Goal: Task Accomplishment & Management: Use online tool/utility

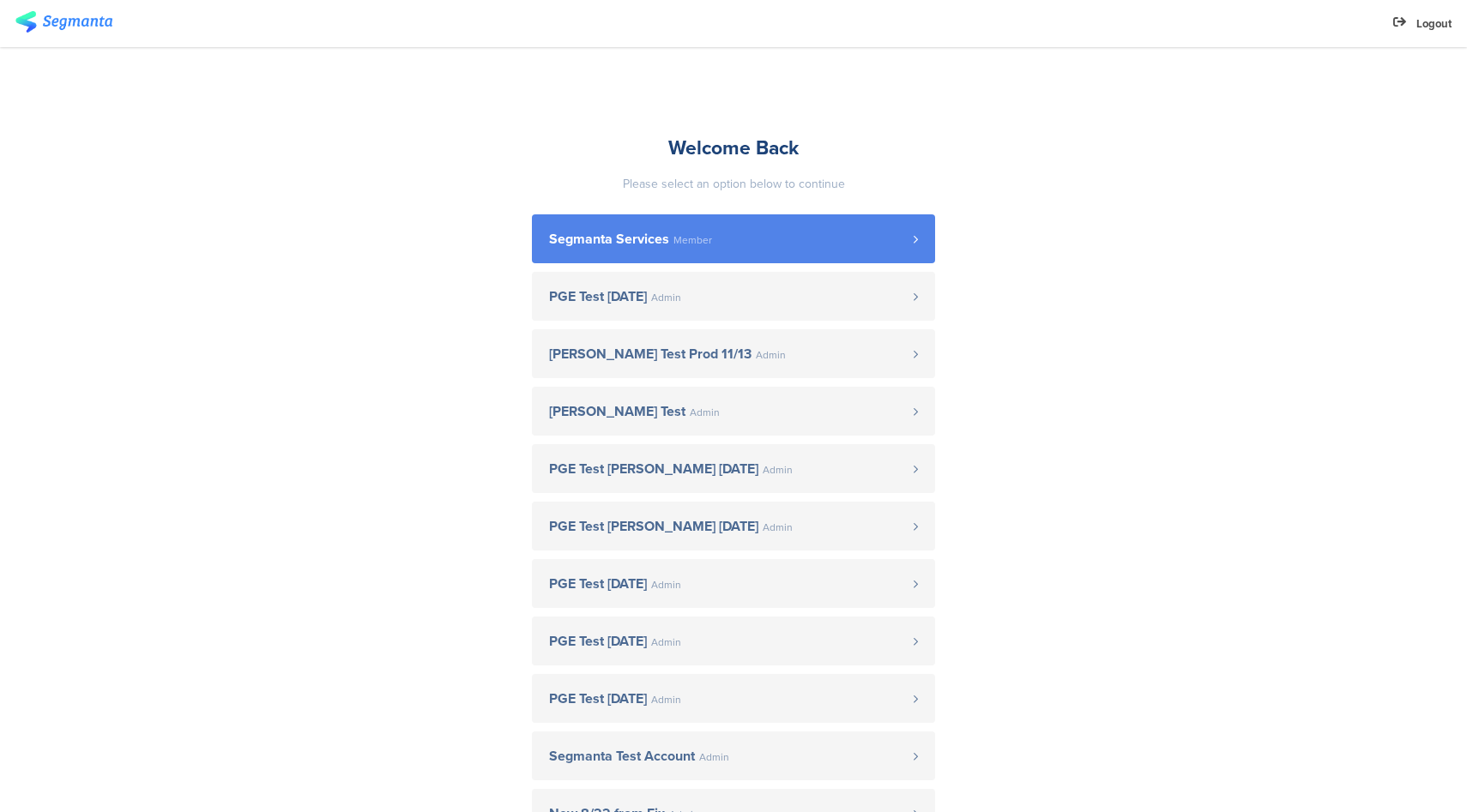
click at [636, 223] on link "Segmanta Services Member" at bounding box center [734, 238] width 403 height 49
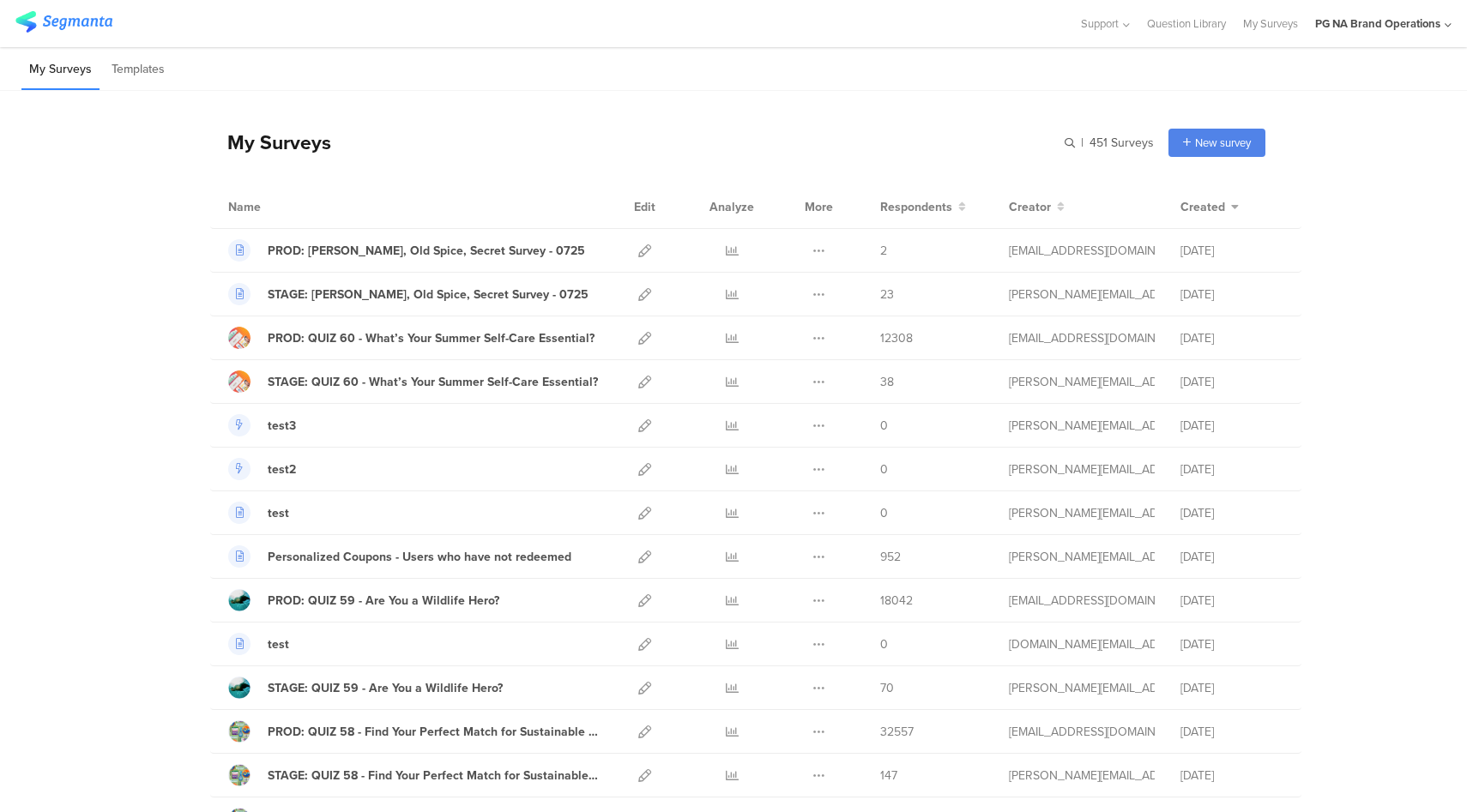
click at [1423, 23] on div "PG NA Brand Operations" at bounding box center [1378, 24] width 126 height 16
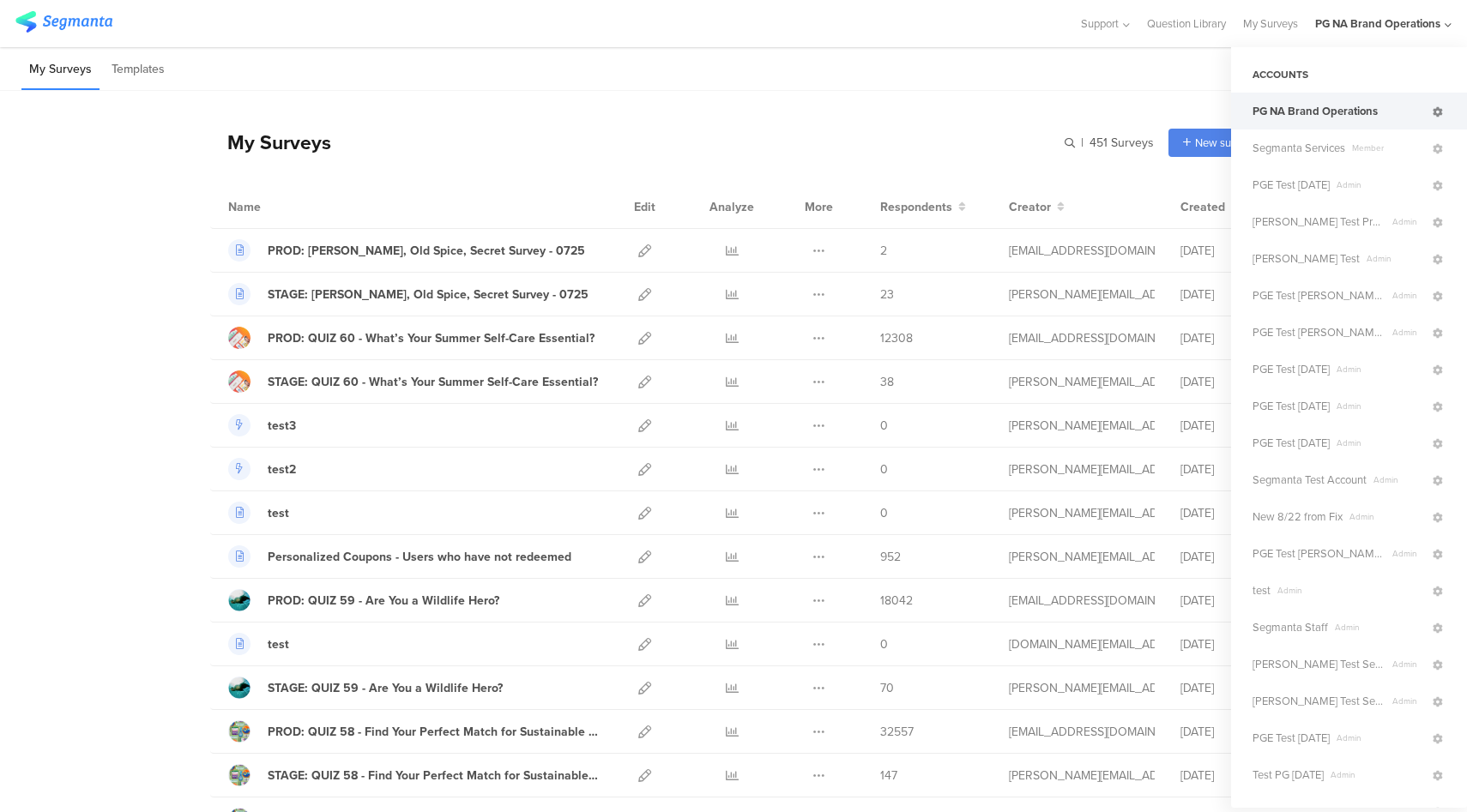
click at [1433, 114] on icon at bounding box center [1438, 112] width 10 height 10
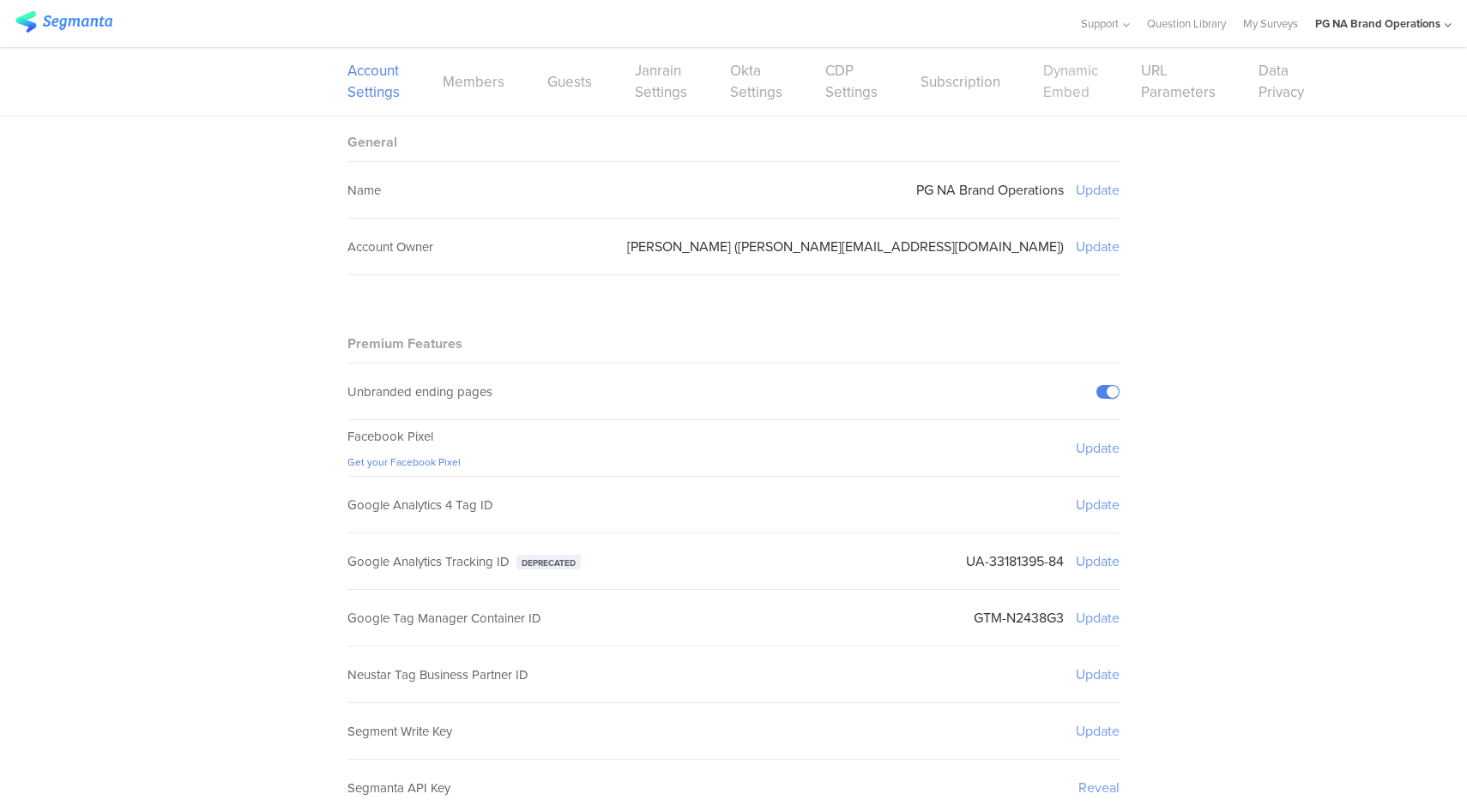
click at [1071, 90] on link "Dynamic Embed" at bounding box center [1071, 82] width 55 height 43
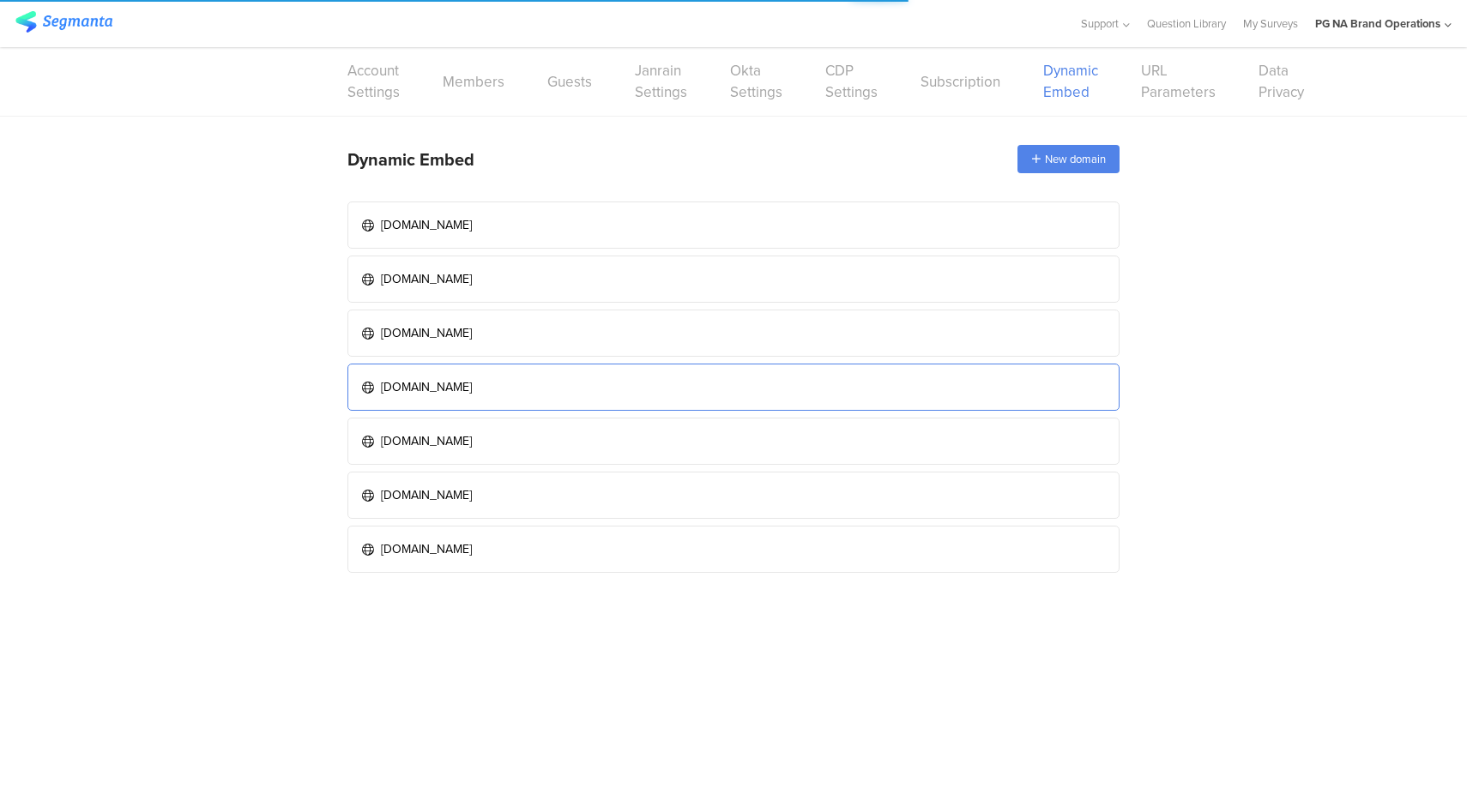
click at [584, 399] on link "stage.pgbrandsaver.com" at bounding box center [734, 387] width 772 height 47
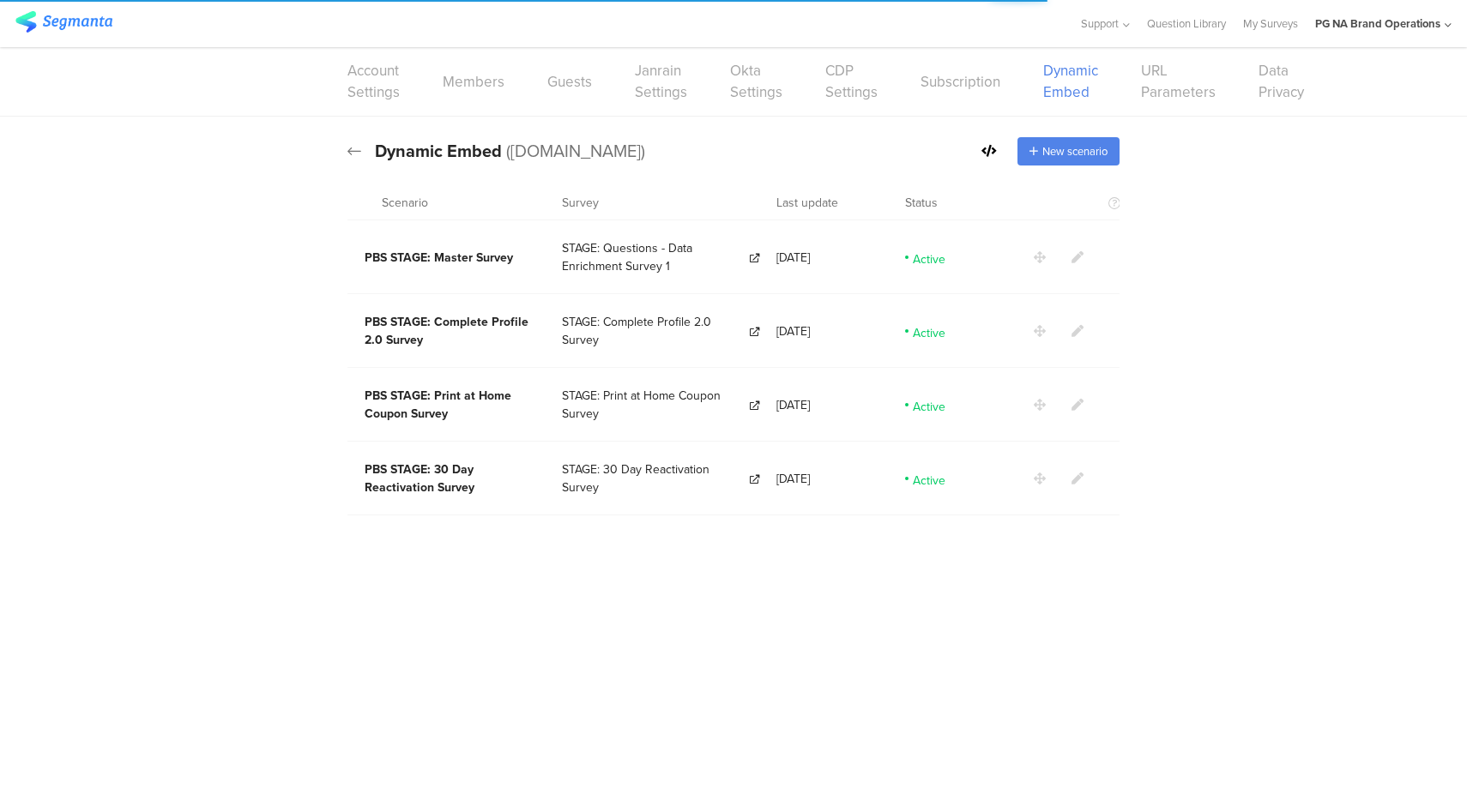
click at [352, 144] on icon at bounding box center [354, 150] width 14 height 16
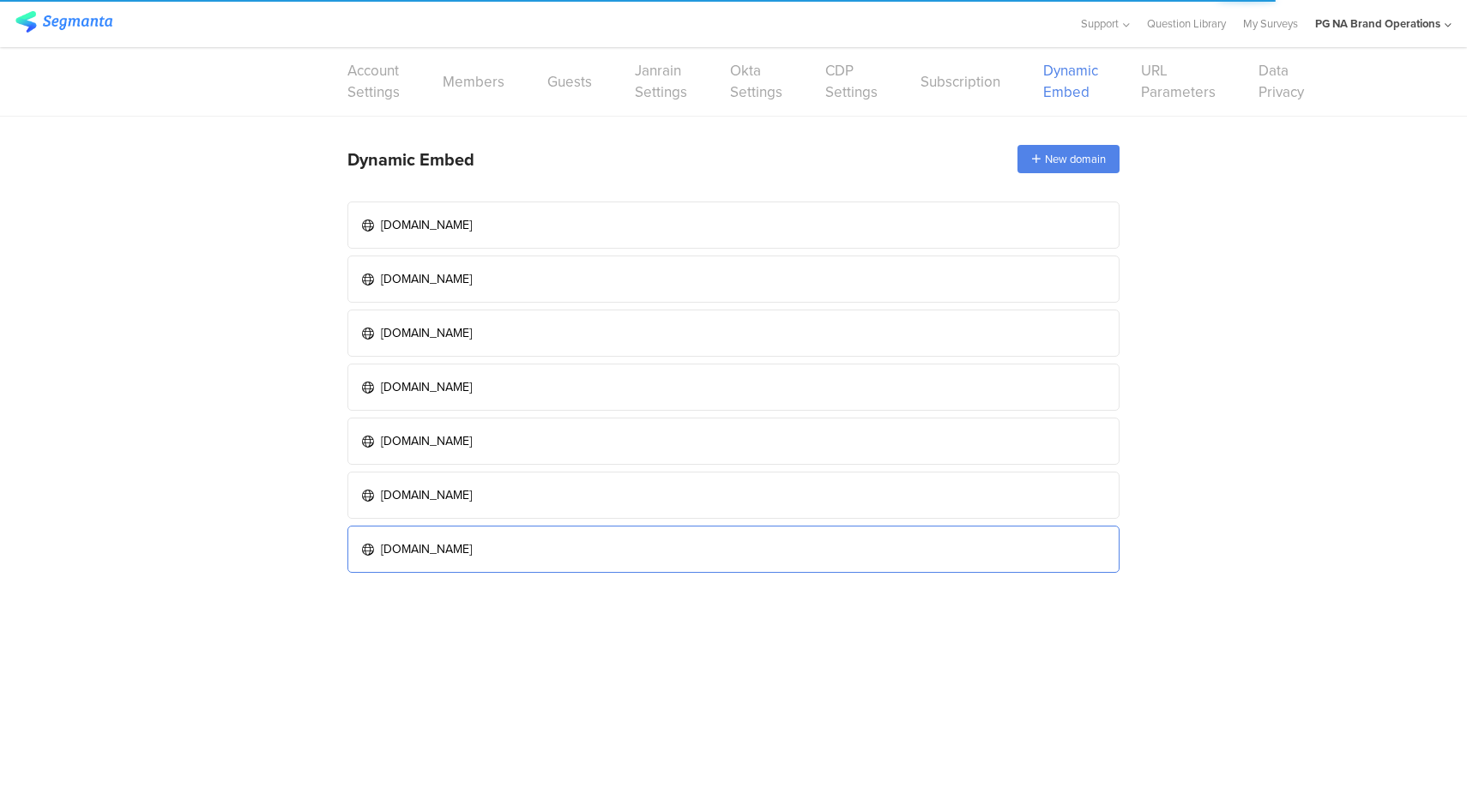
click at [436, 542] on div "www.pgbrandsaver.com" at bounding box center [425, 550] width 91 height 18
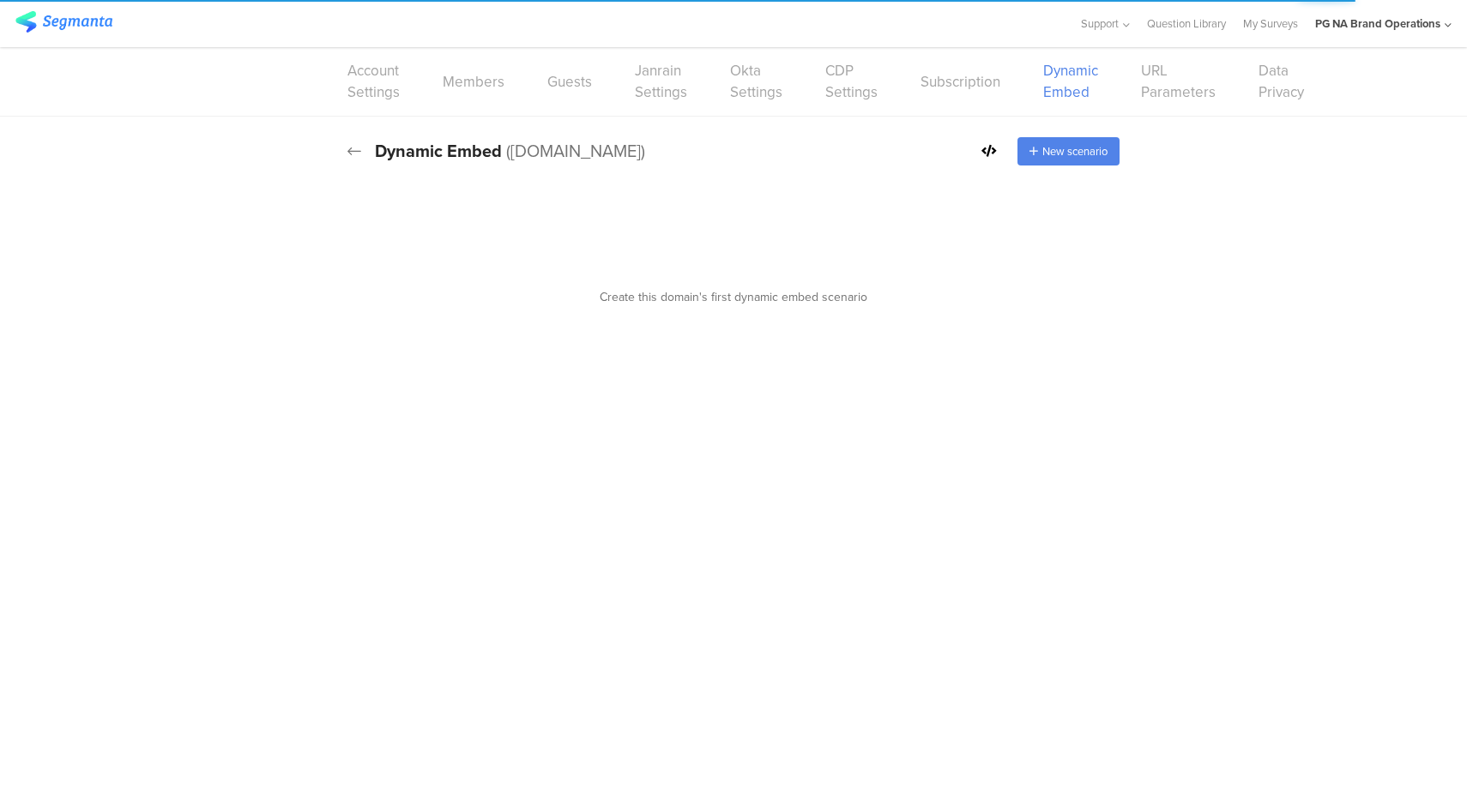
click at [355, 154] on icon at bounding box center [354, 150] width 14 height 16
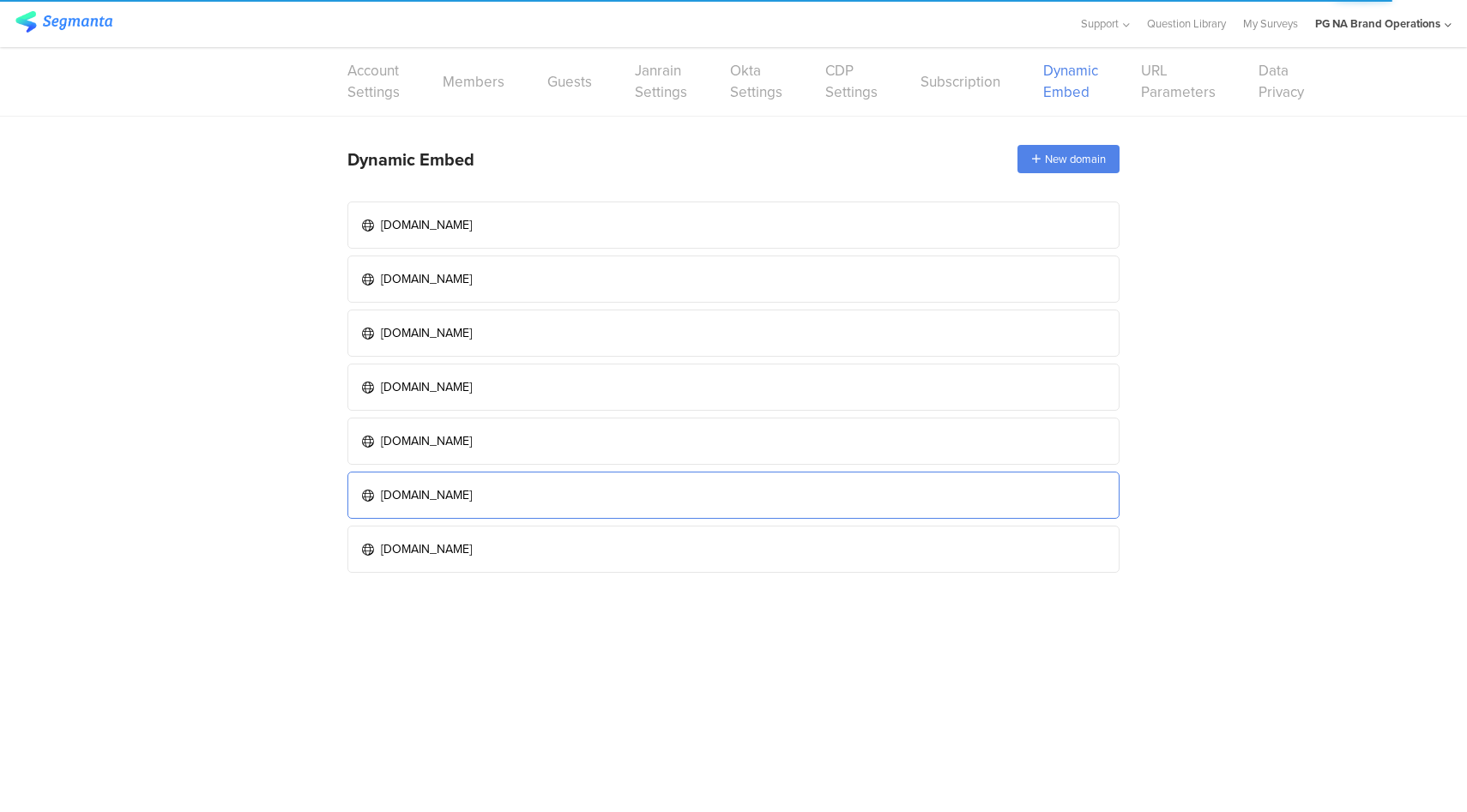
click at [472, 491] on div "uat.pgbrandsaver.com" at bounding box center [425, 496] width 91 height 18
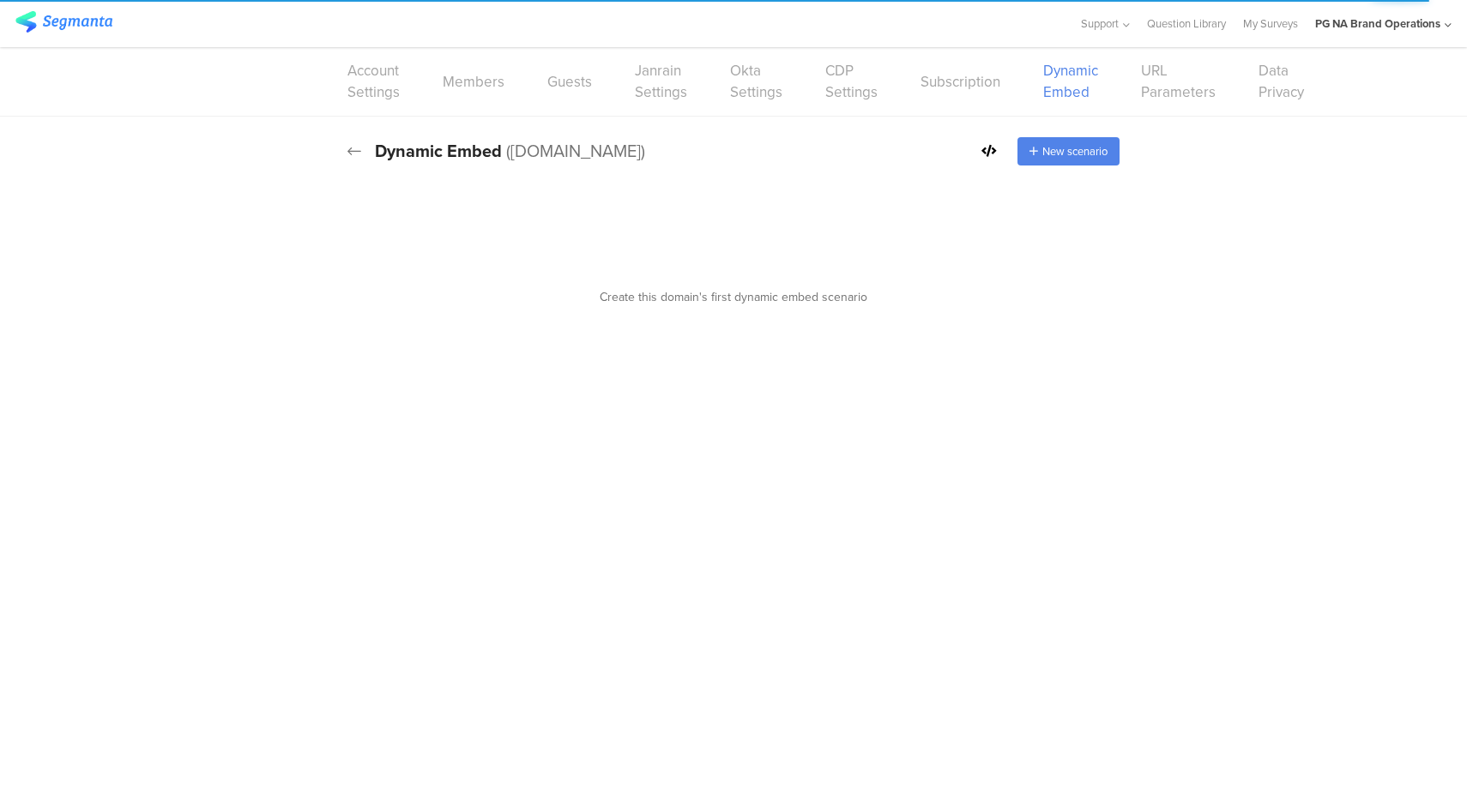
click at [354, 154] on icon at bounding box center [354, 150] width 14 height 16
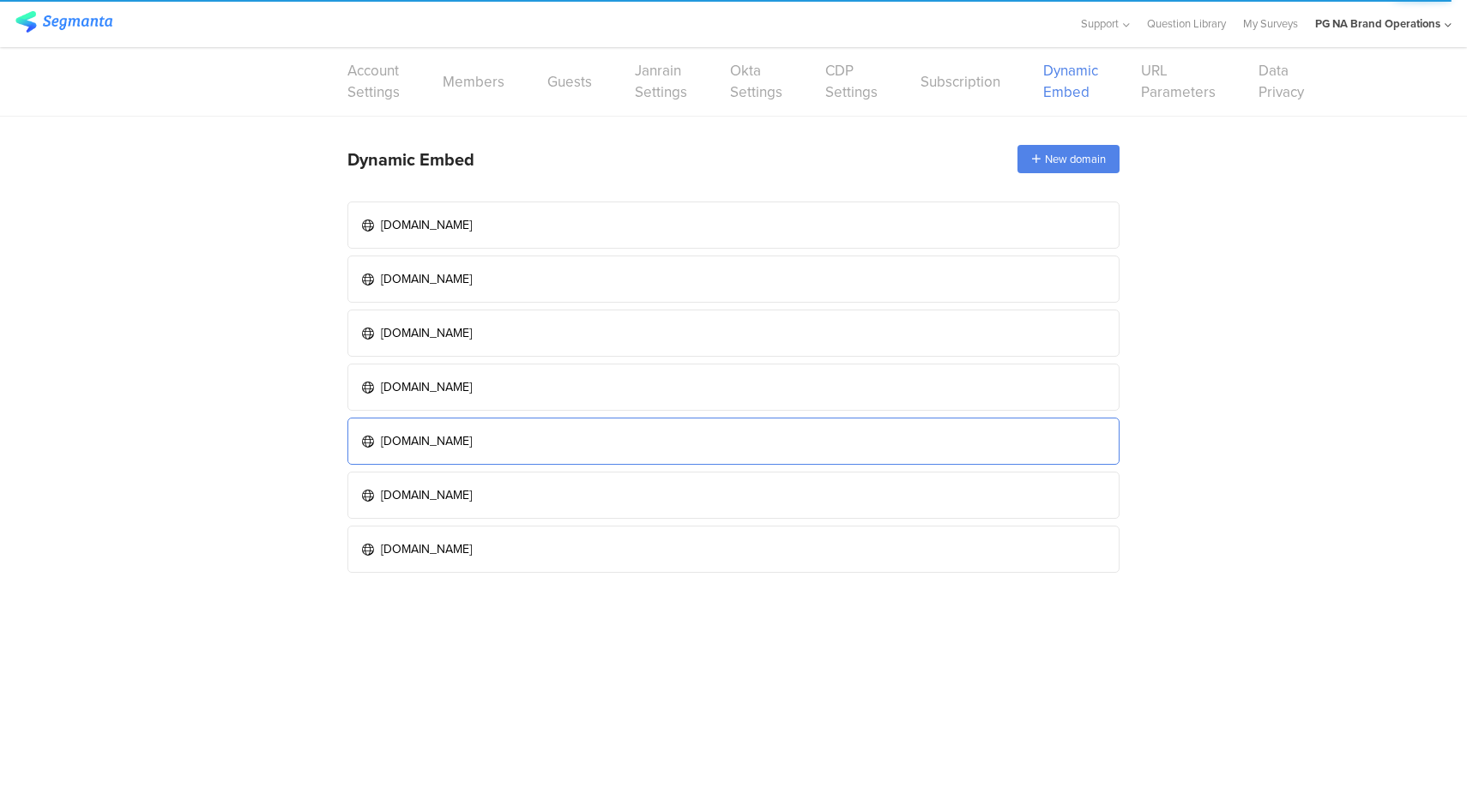
click at [514, 446] on link "dev.pgbrandsaver.com" at bounding box center [734, 441] width 772 height 47
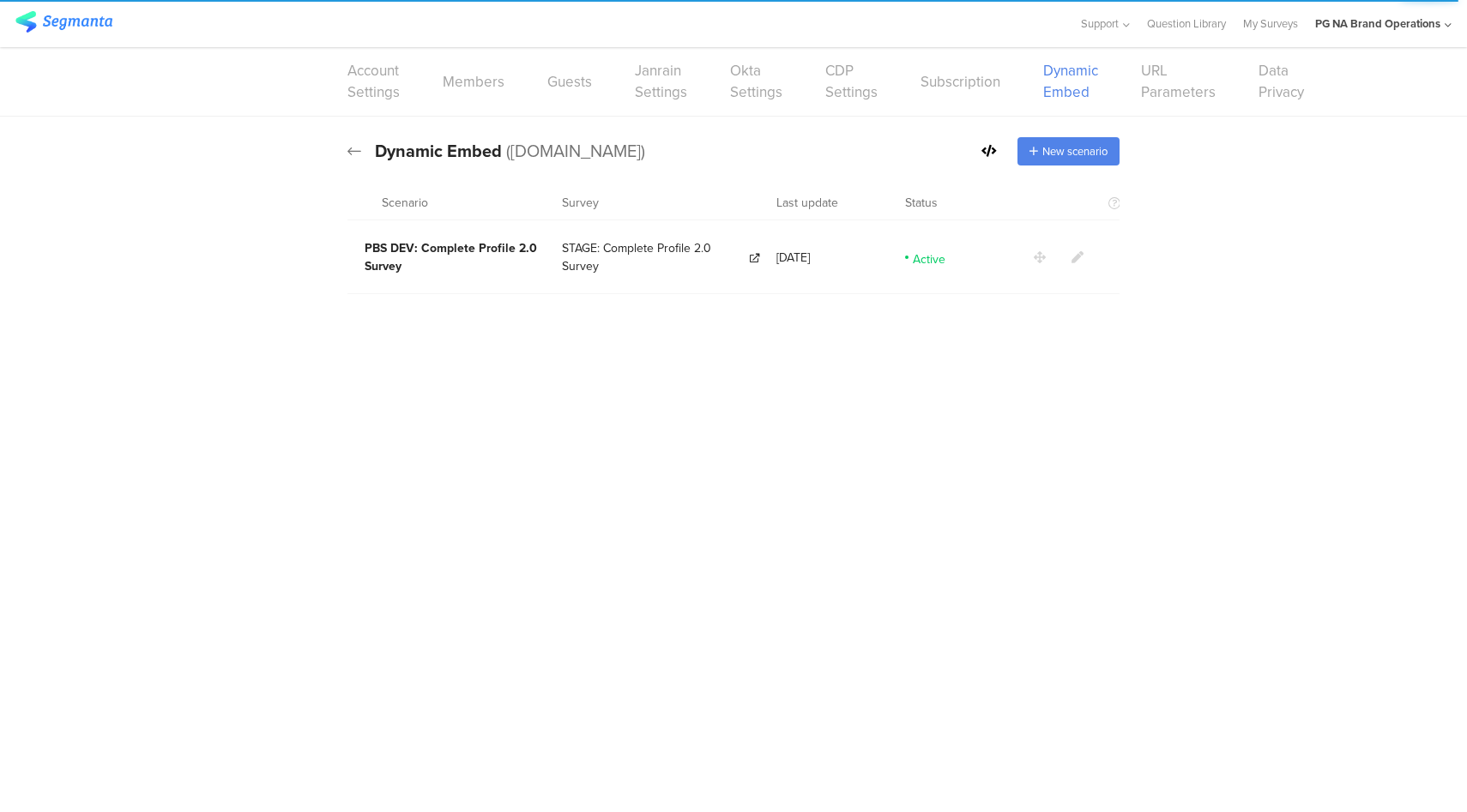
click at [350, 150] on icon at bounding box center [354, 150] width 14 height 16
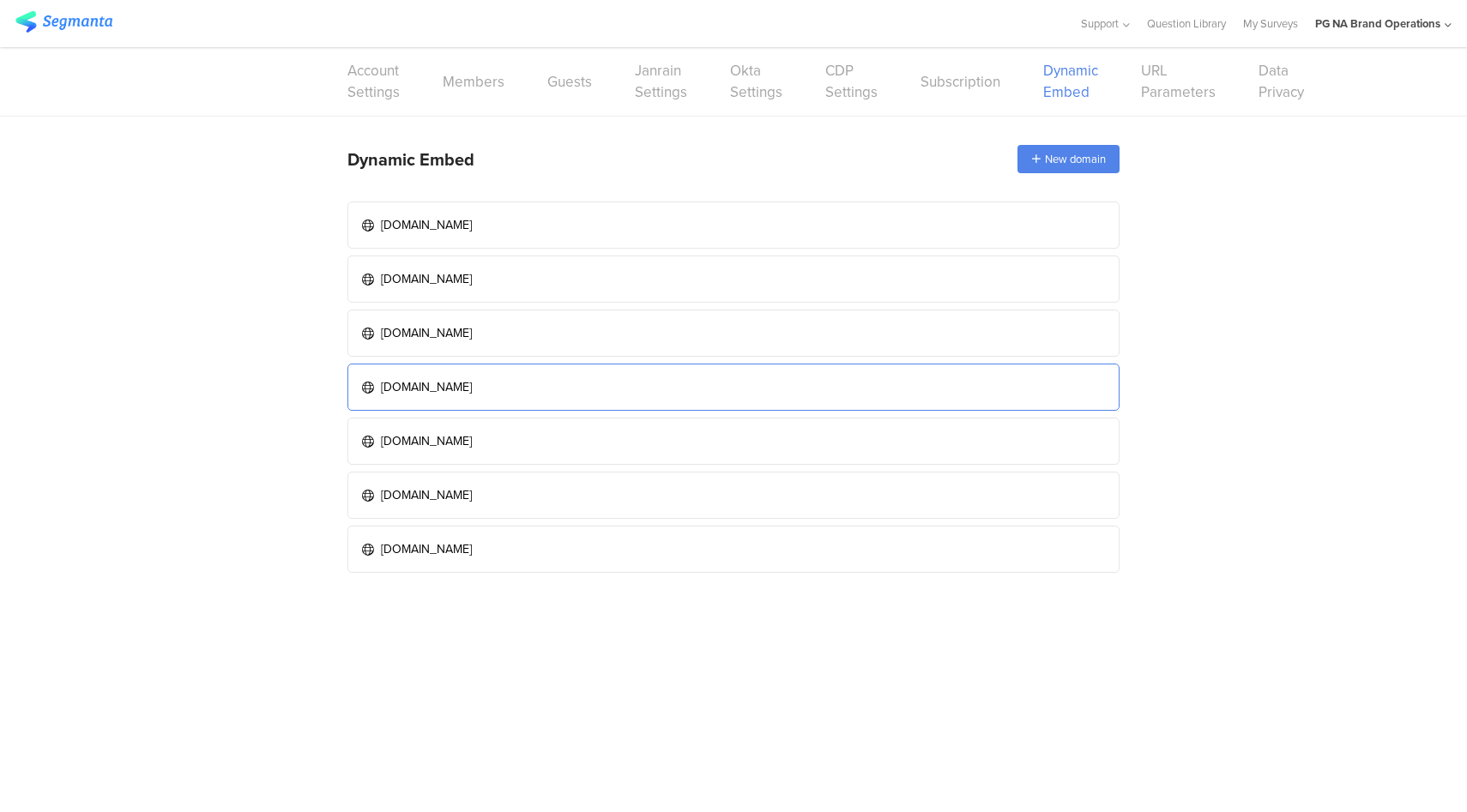
click at [472, 382] on div "stage.pgbrandsaver.com" at bounding box center [425, 388] width 91 height 18
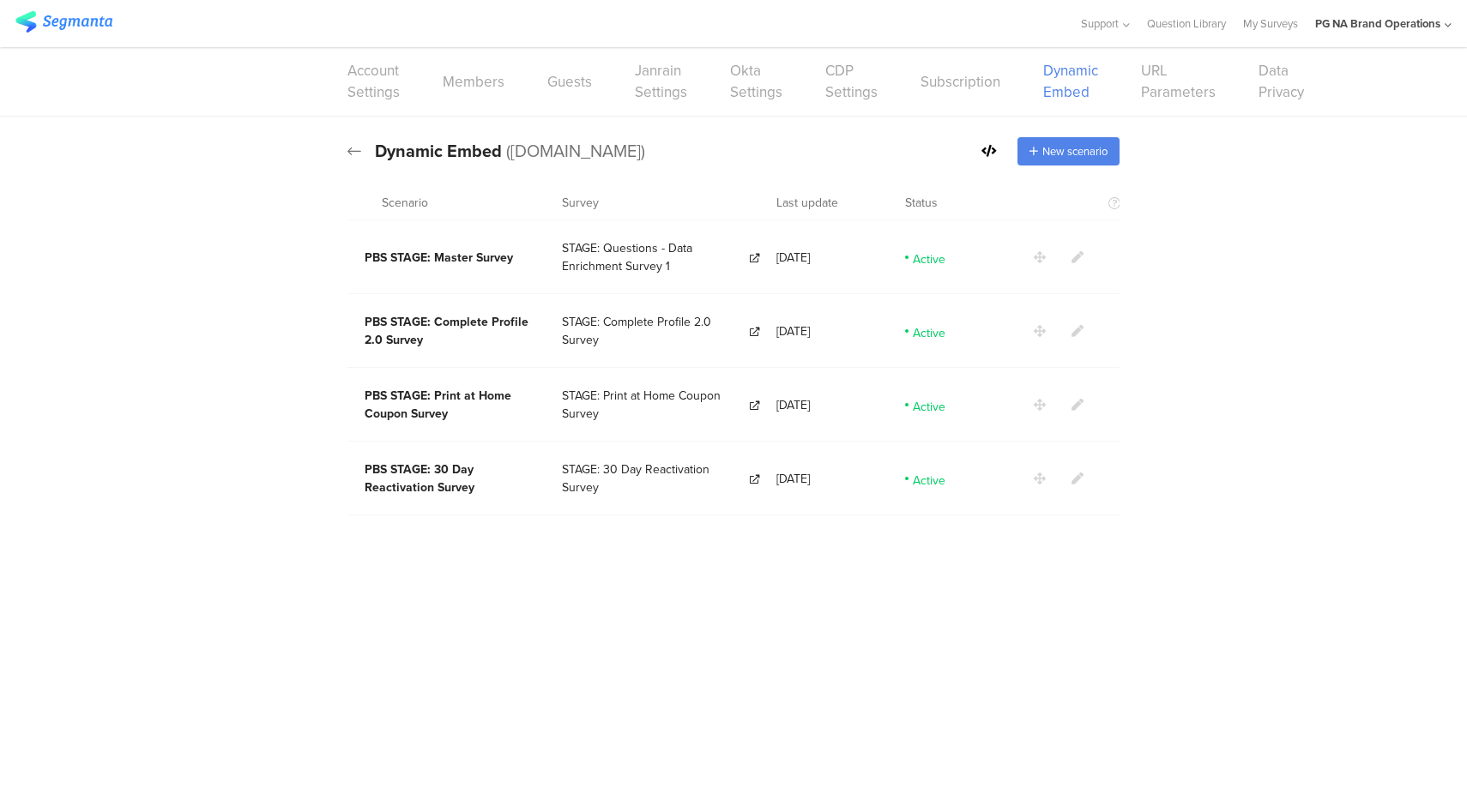
click at [357, 147] on icon at bounding box center [354, 150] width 14 height 16
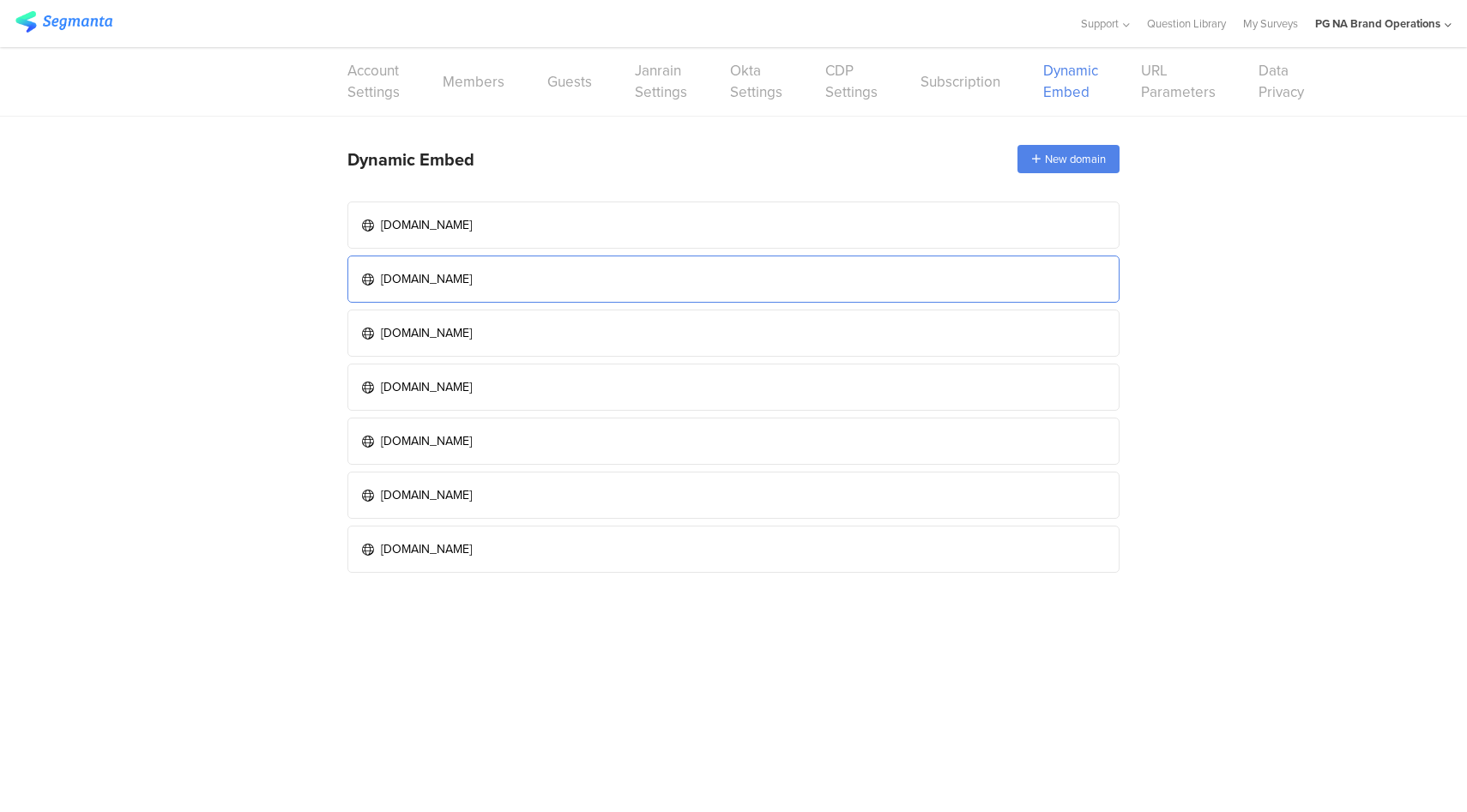
click at [462, 279] on div "www.pggoodeveryday.com" at bounding box center [425, 280] width 91 height 18
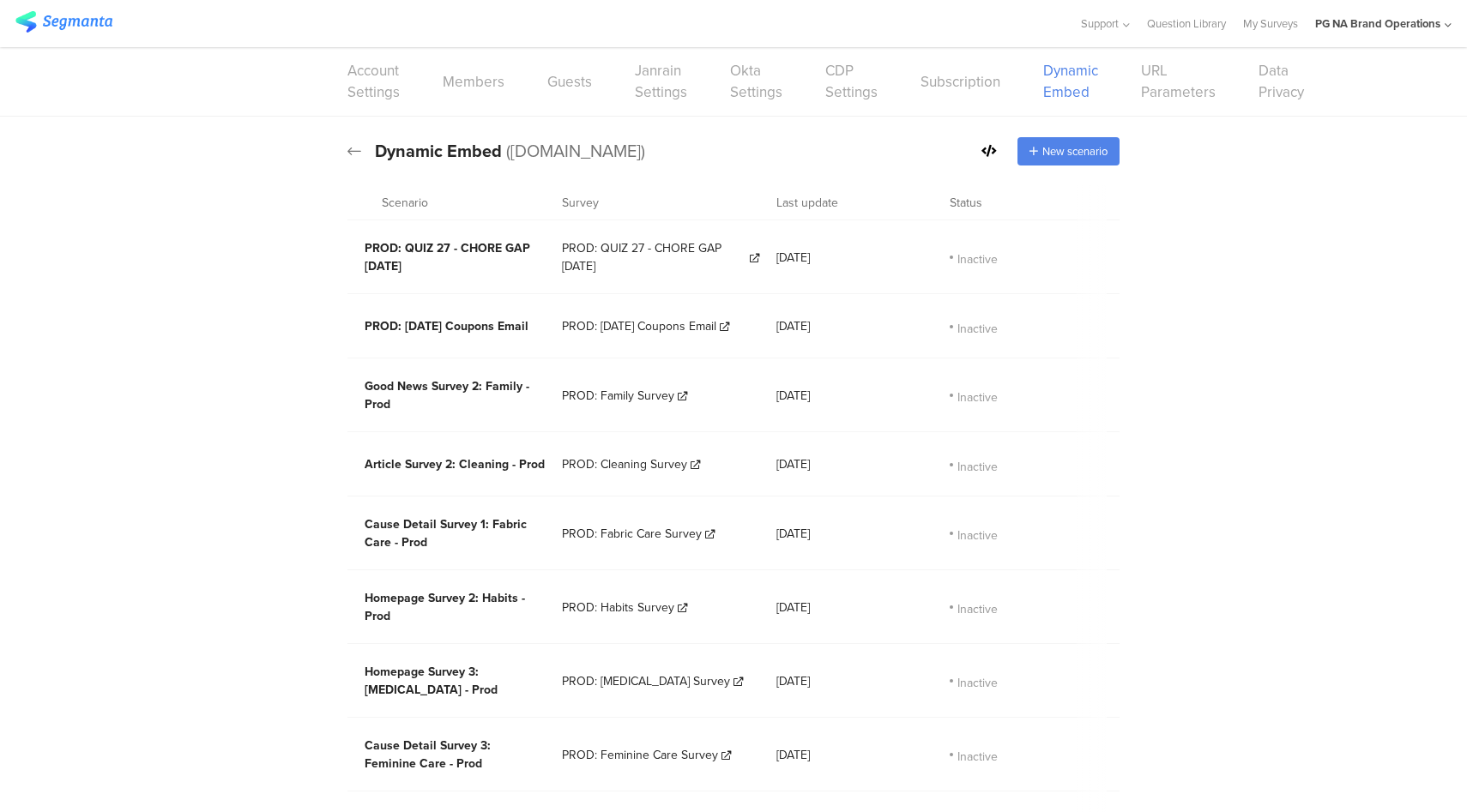
click at [347, 153] on icon at bounding box center [354, 150] width 14 height 16
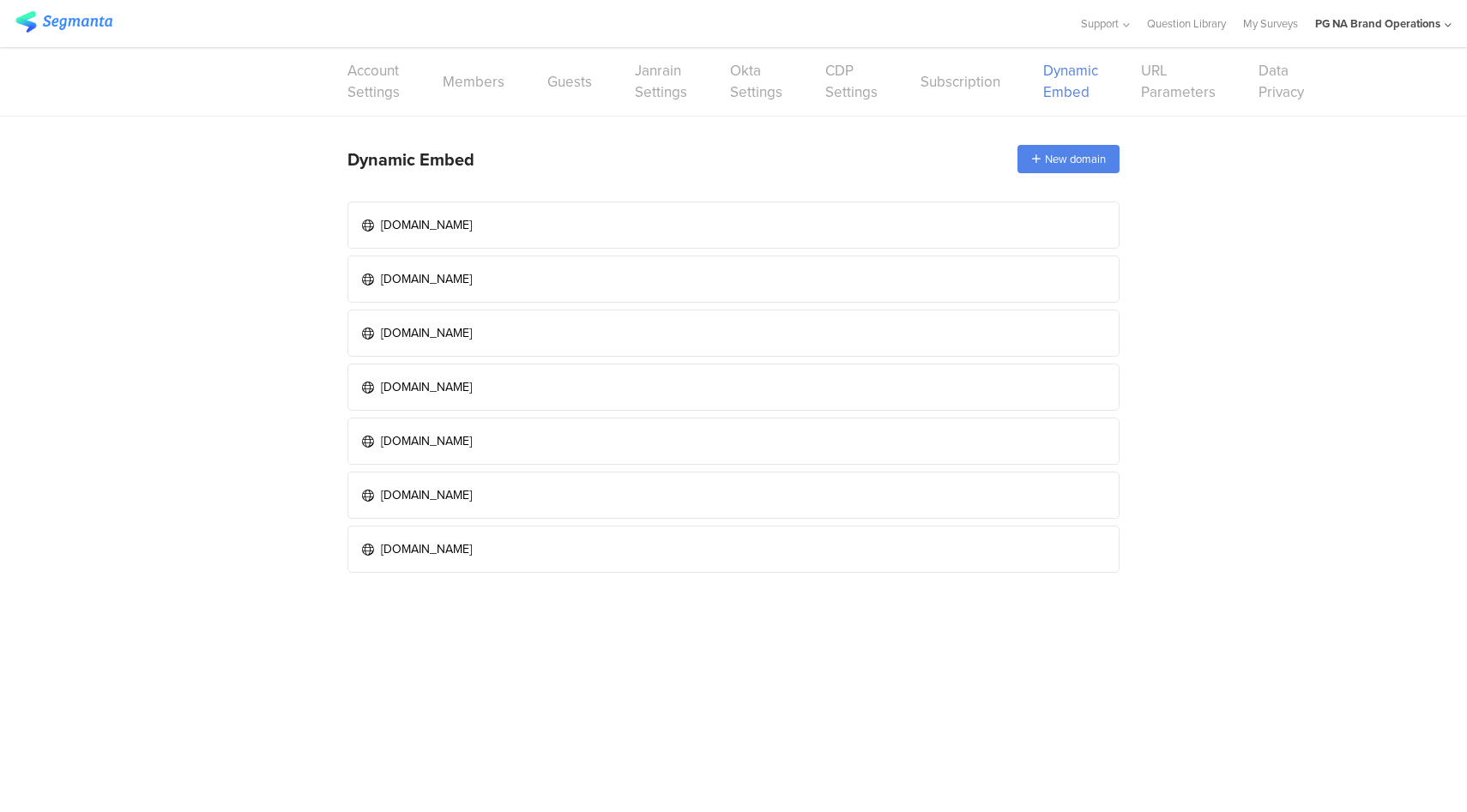
click at [472, 542] on div "www.pgbrandsaver.com" at bounding box center [425, 550] width 91 height 18
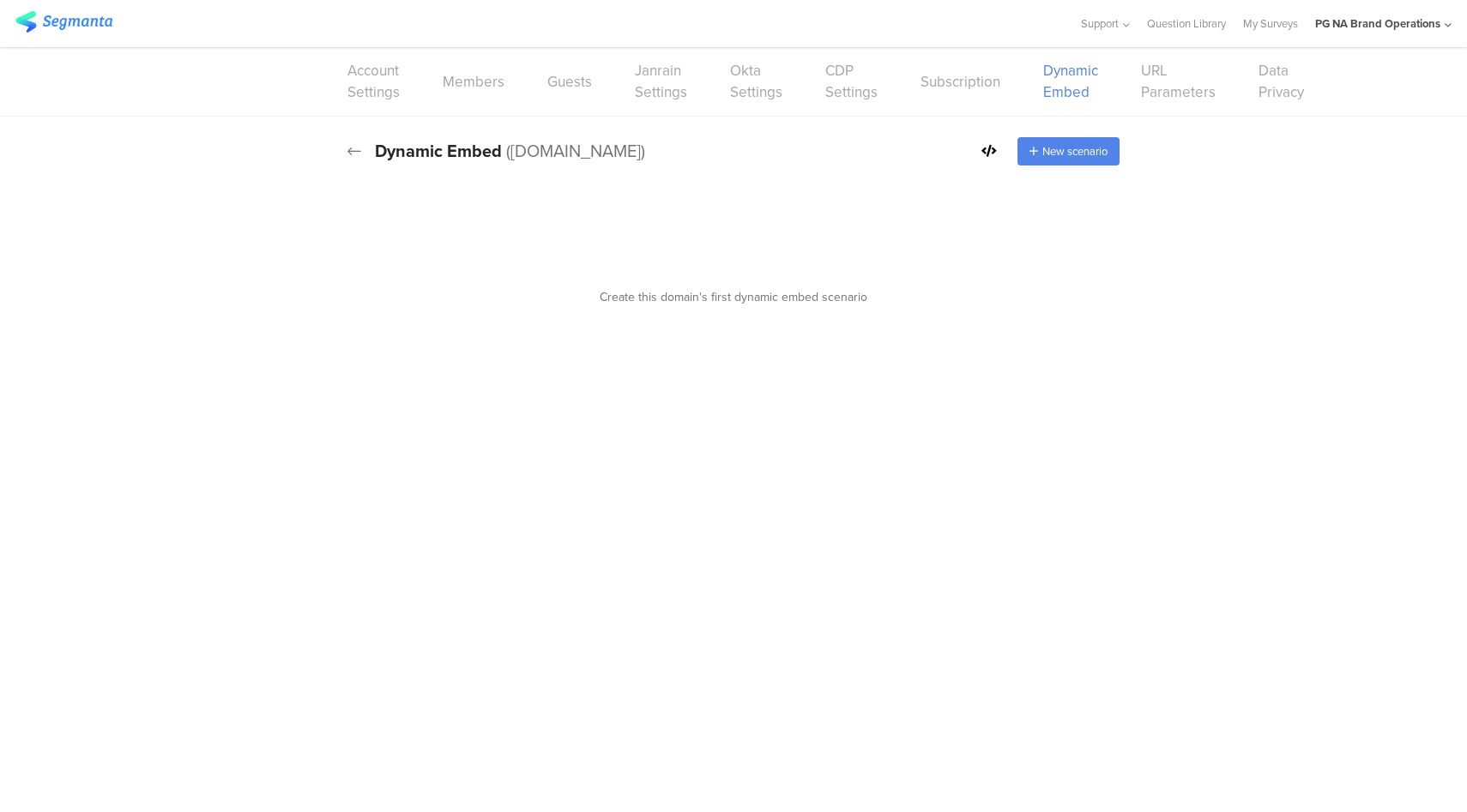
click at [356, 146] on icon at bounding box center [354, 150] width 14 height 16
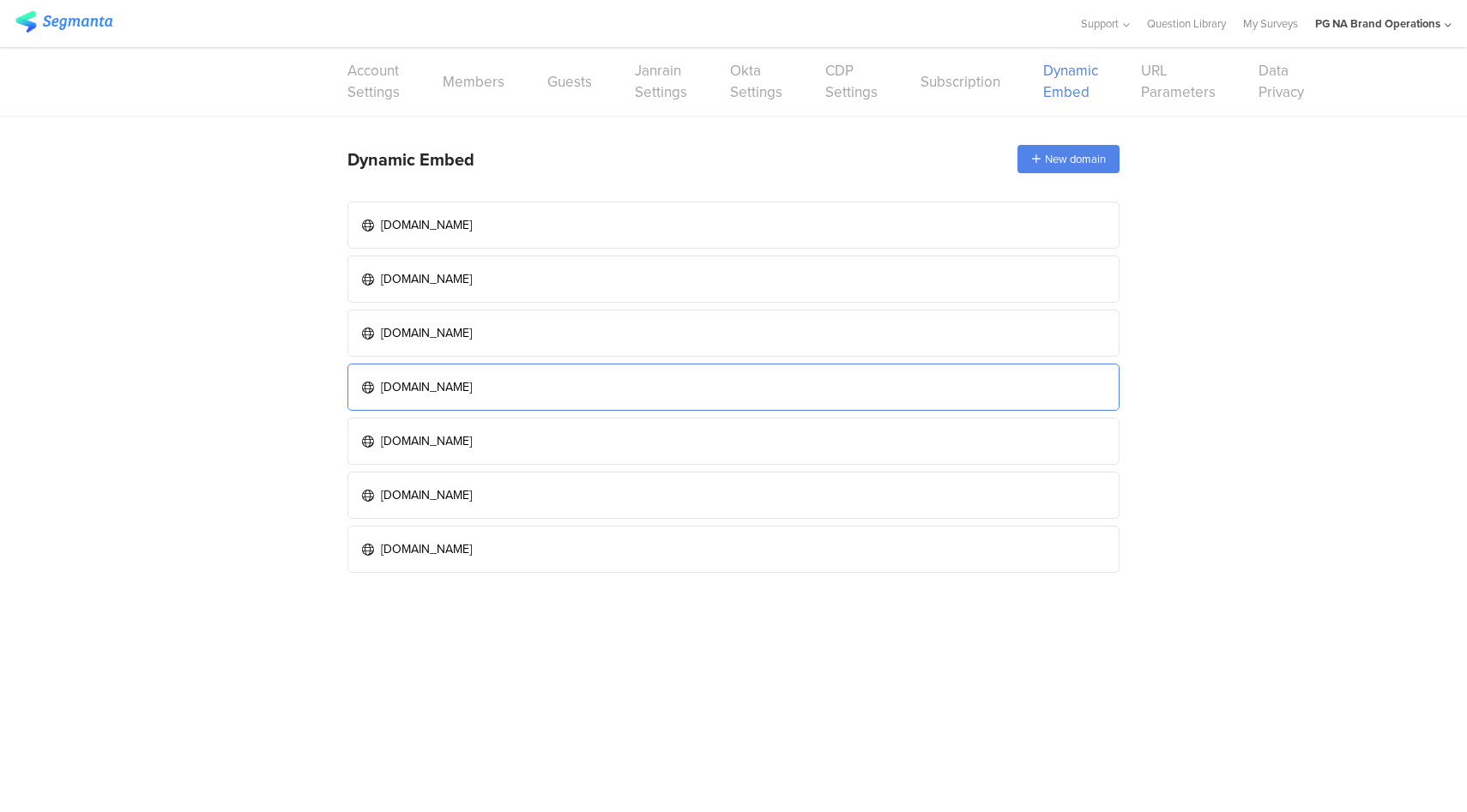
click at [541, 388] on link "stage.pgbrandsaver.com" at bounding box center [734, 387] width 772 height 47
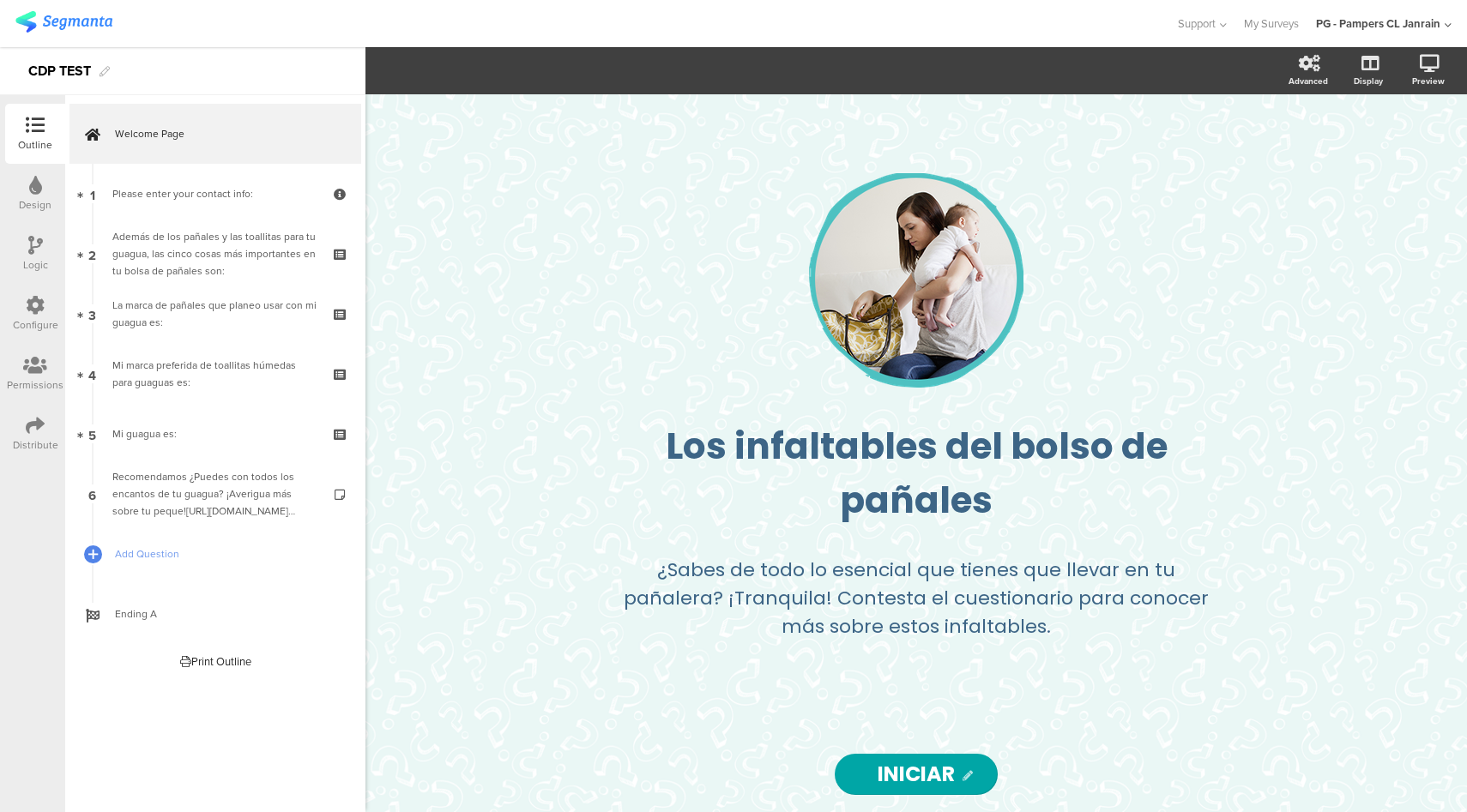
click at [39, 241] on icon at bounding box center [36, 245] width 15 height 19
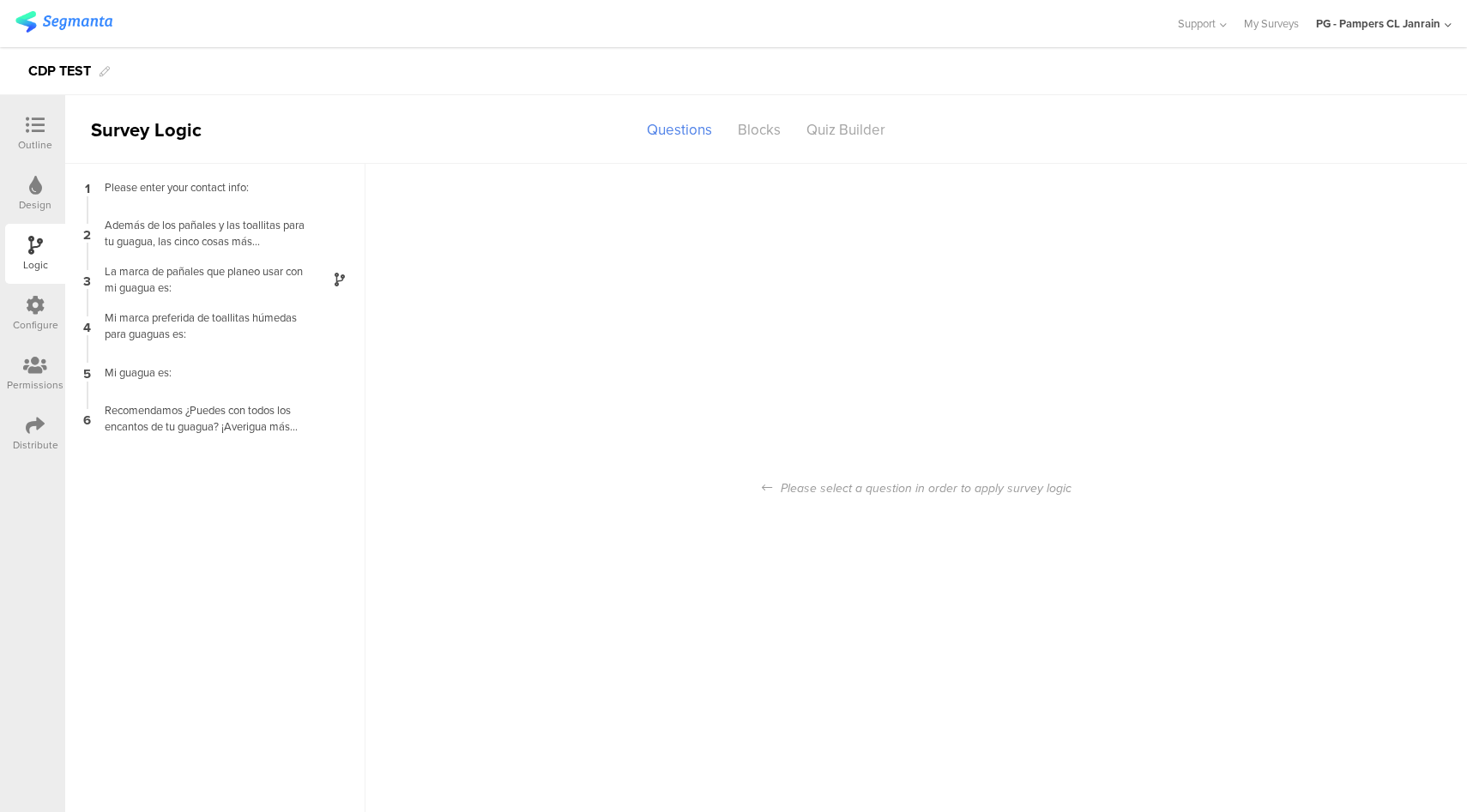
click at [20, 119] on div at bounding box center [35, 126] width 34 height 21
